Goal: Task Accomplishment & Management: Manage account settings

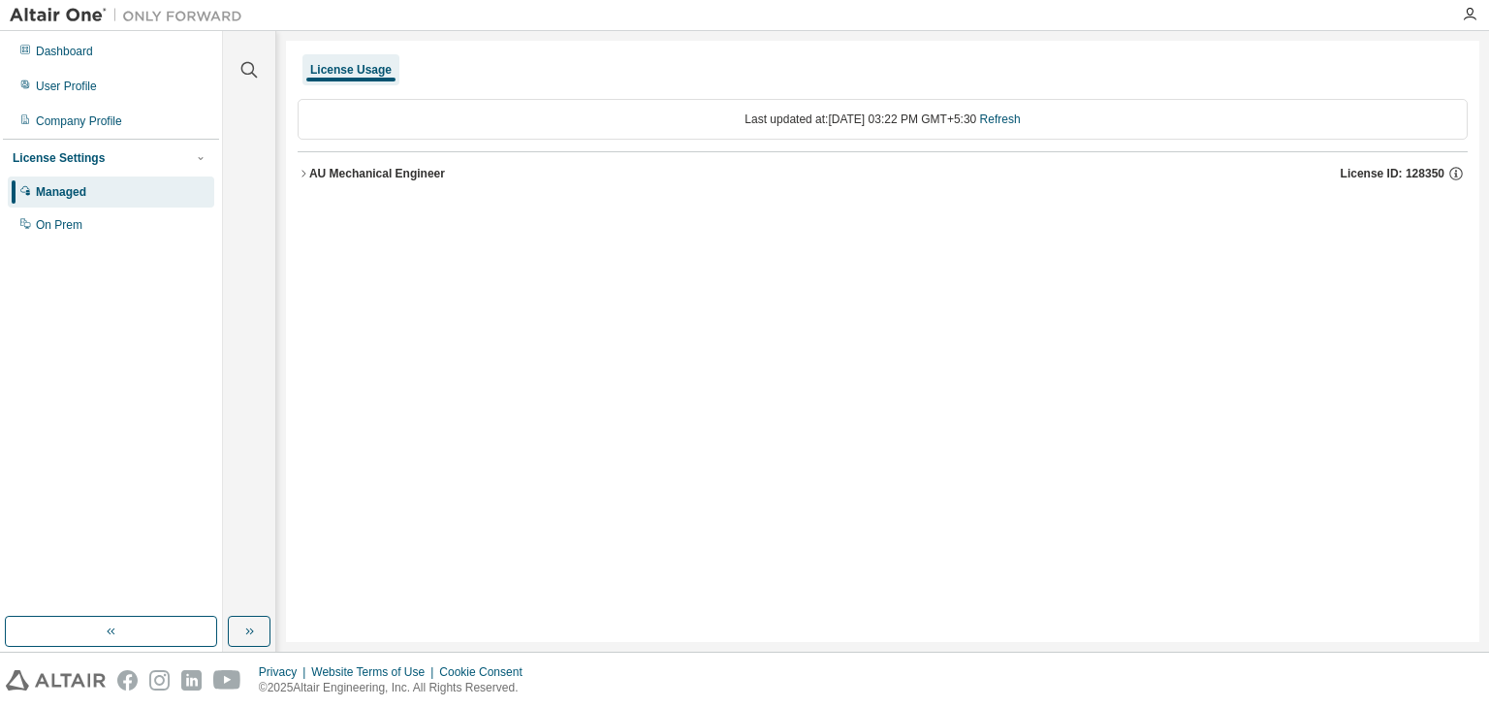
click at [305, 174] on icon "button" at bounding box center [304, 174] width 12 height 12
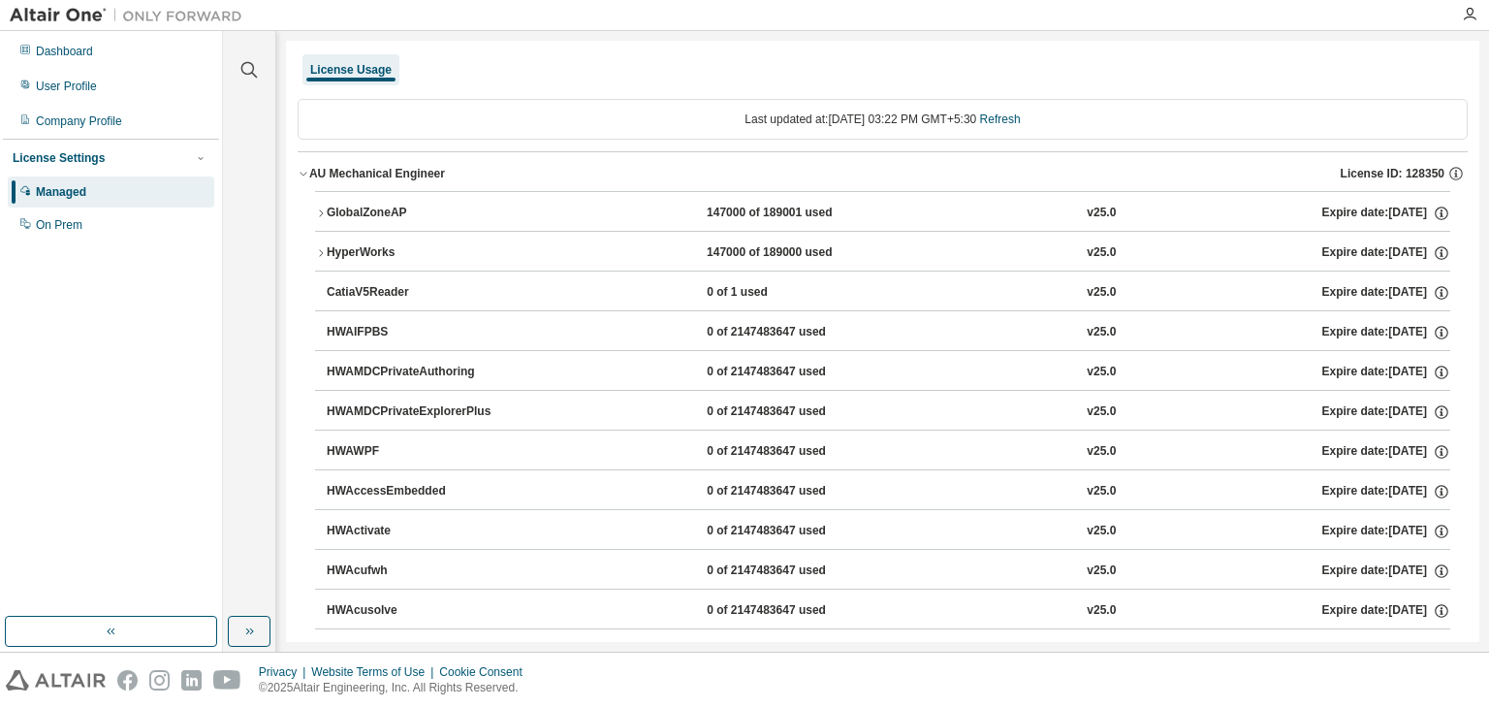
click at [323, 208] on icon "button" at bounding box center [321, 214] width 12 height 12
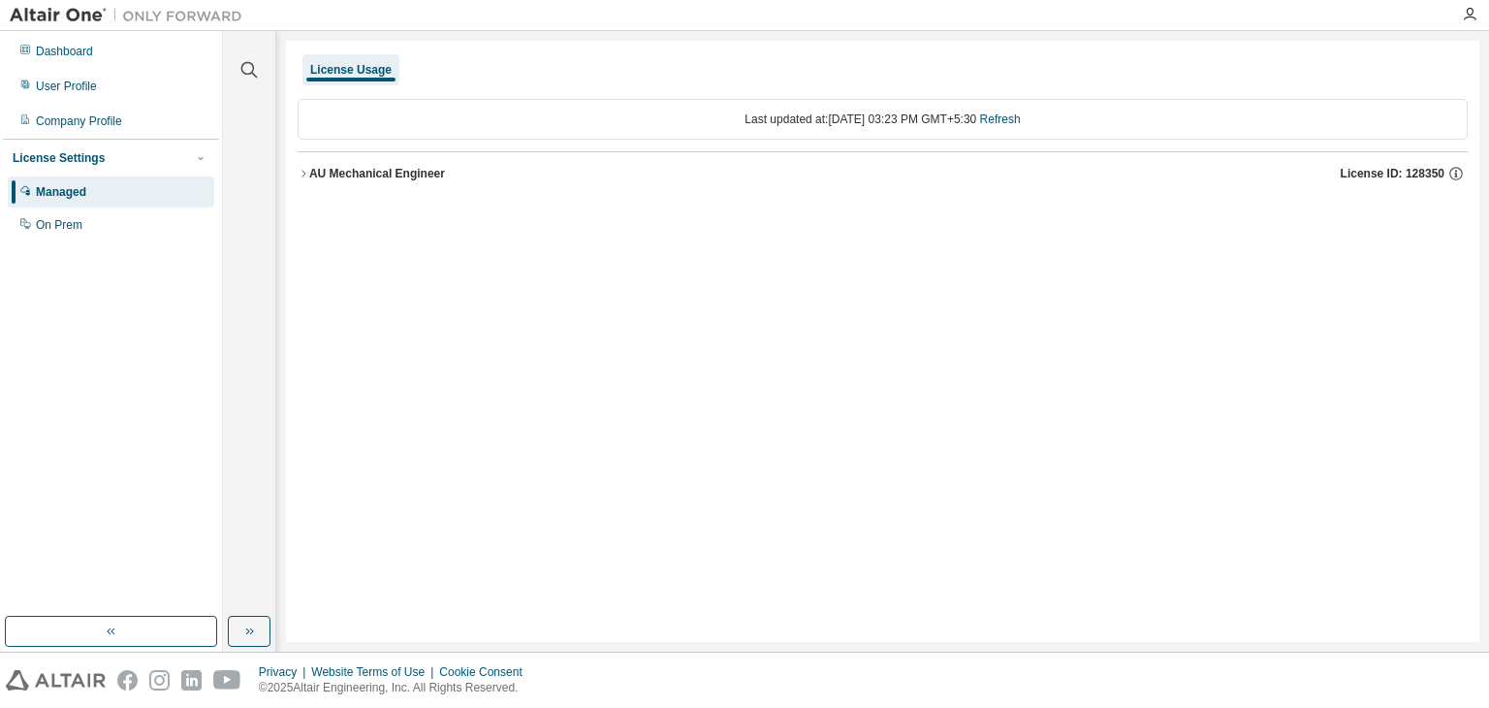
click at [303, 171] on icon "button" at bounding box center [304, 174] width 12 height 12
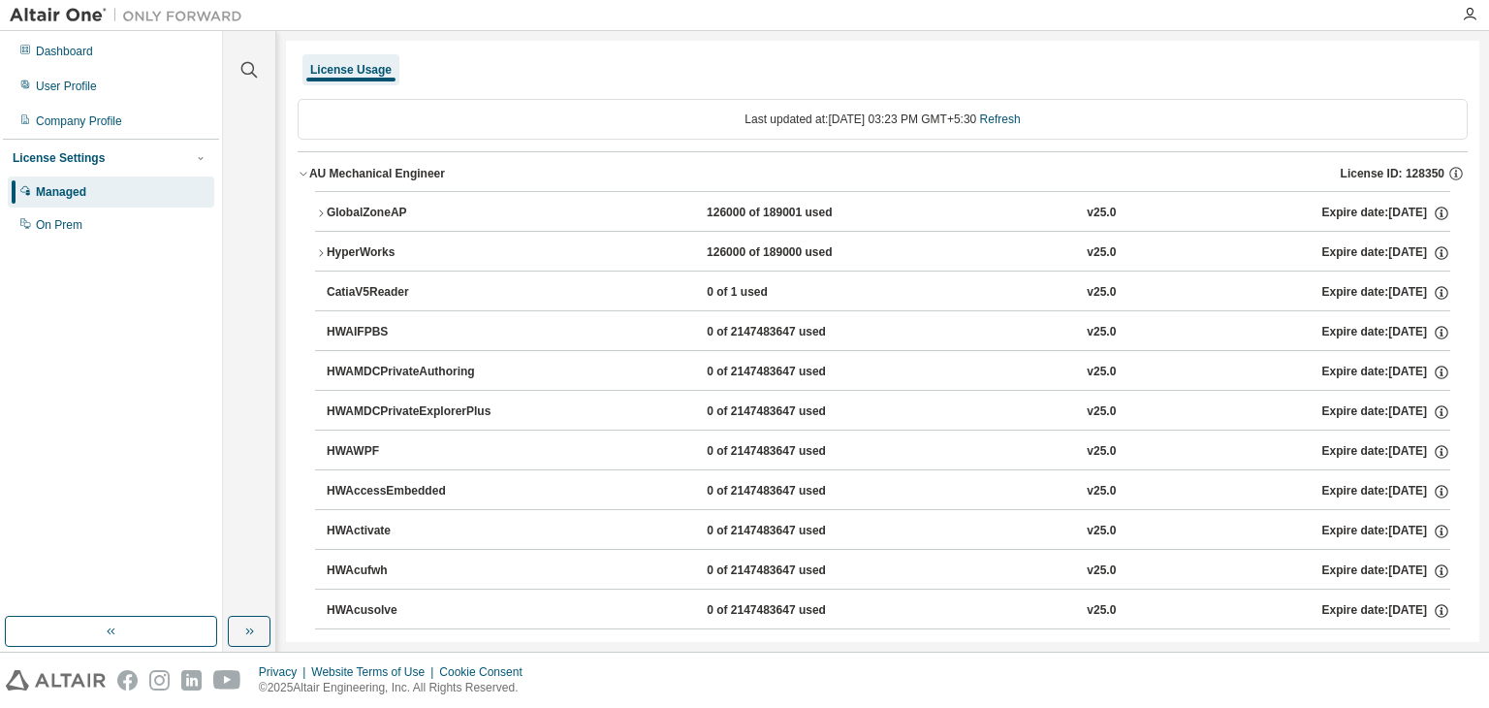
click at [327, 215] on div "GlobalZoneAP" at bounding box center [414, 213] width 175 height 17
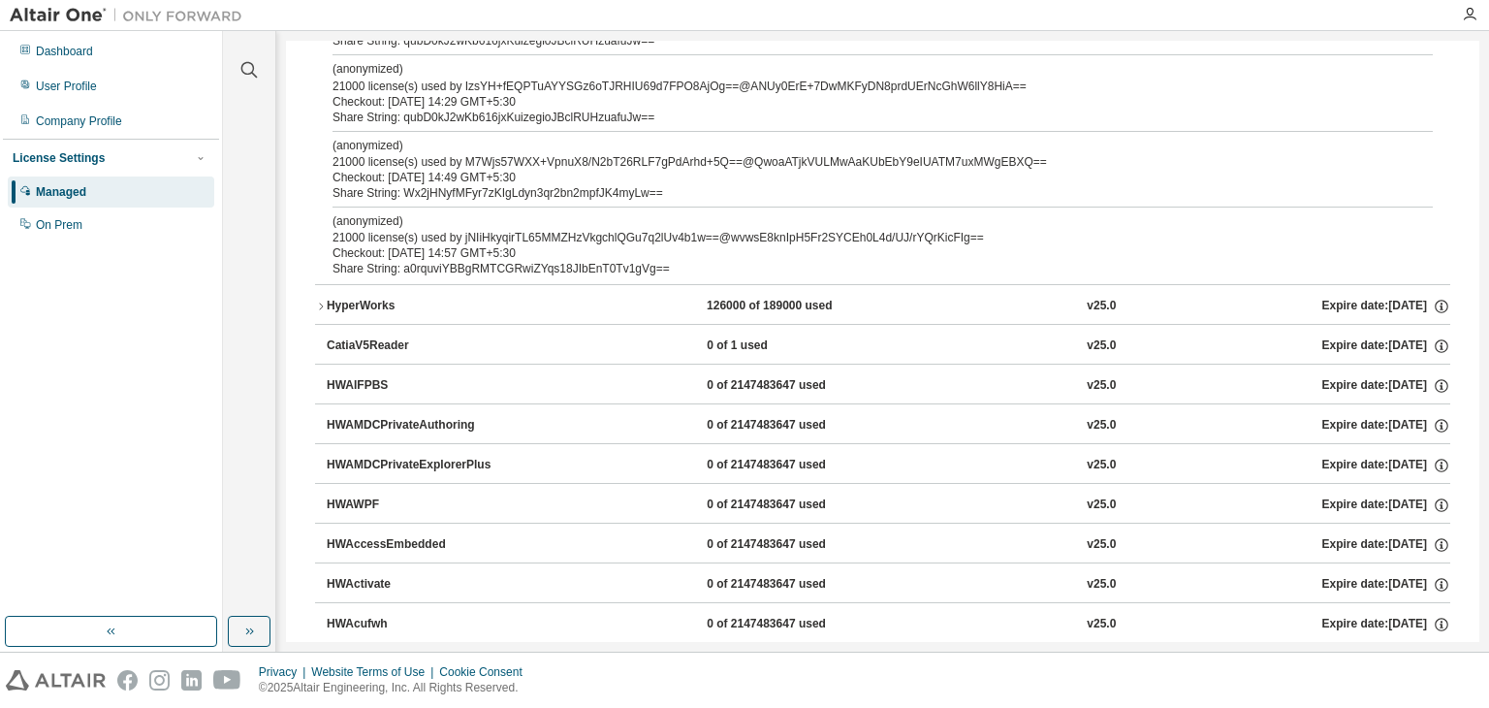
scroll to position [931, 0]
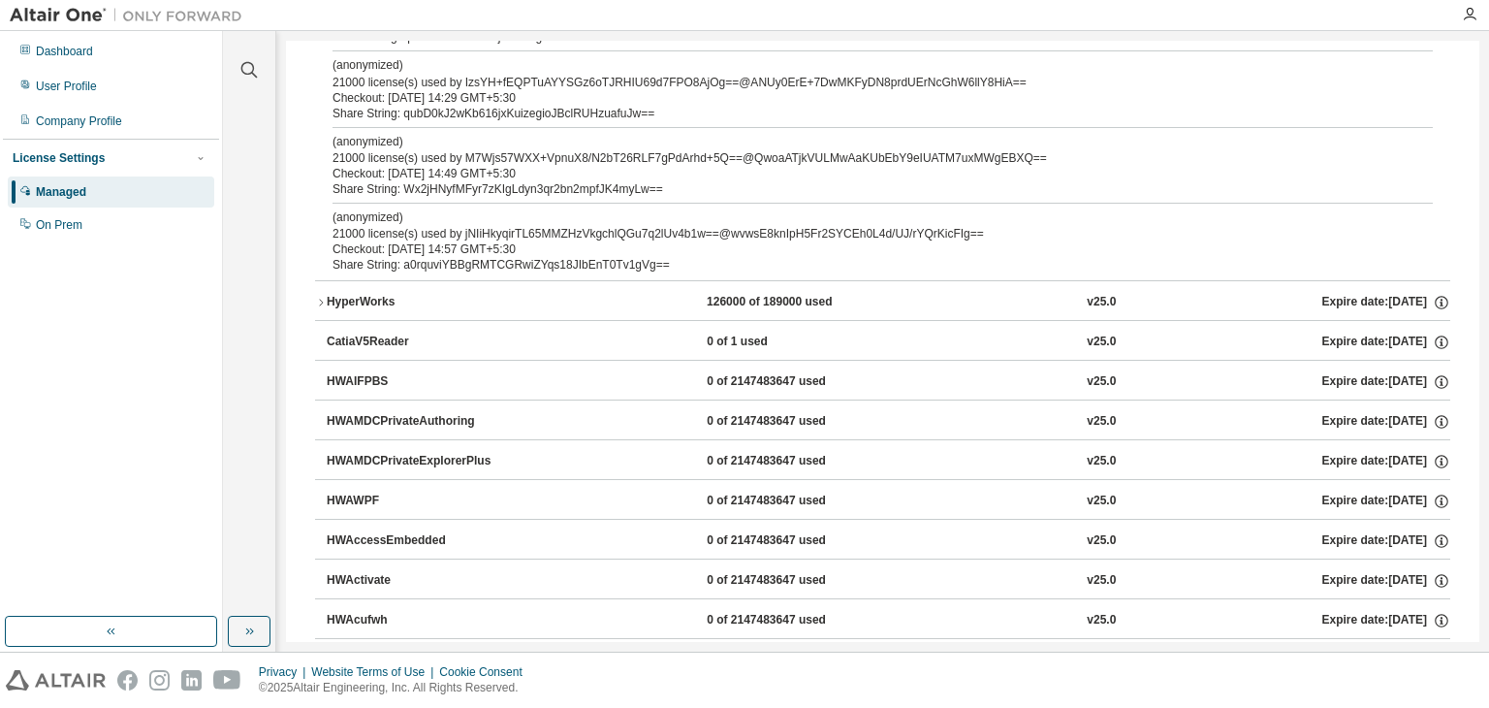
click at [326, 297] on icon "button" at bounding box center [321, 303] width 12 height 12
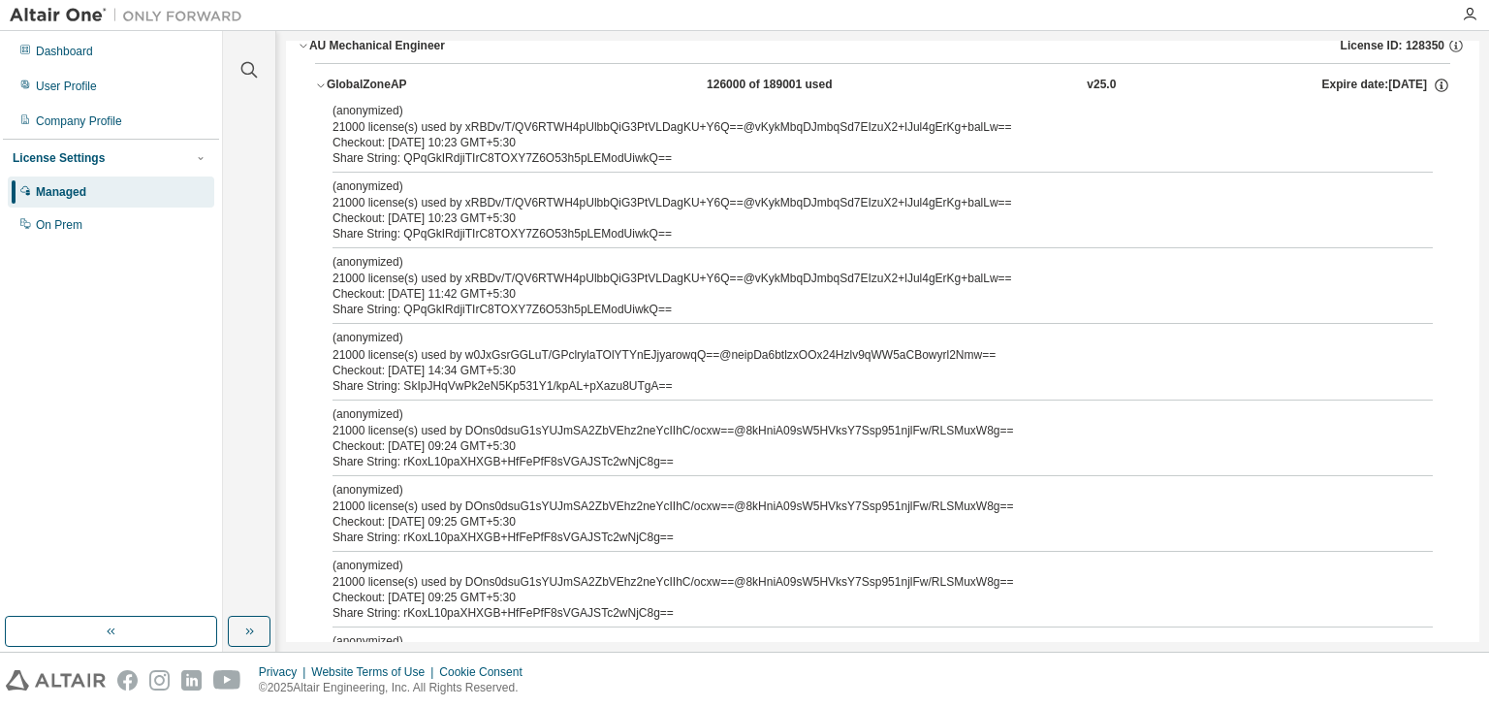
scroll to position [122, 0]
